Goal: Entertainment & Leisure: Consume media (video, audio)

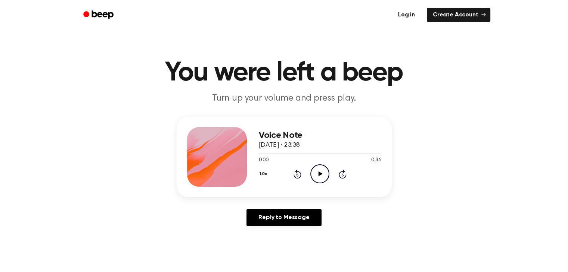
click at [313, 175] on icon "Play Audio" at bounding box center [319, 174] width 19 height 19
click at [320, 172] on icon "Play Audio" at bounding box center [319, 174] width 19 height 19
click at [322, 174] on icon "Play Audio" at bounding box center [319, 174] width 19 height 19
